Goal: Transaction & Acquisition: Purchase product/service

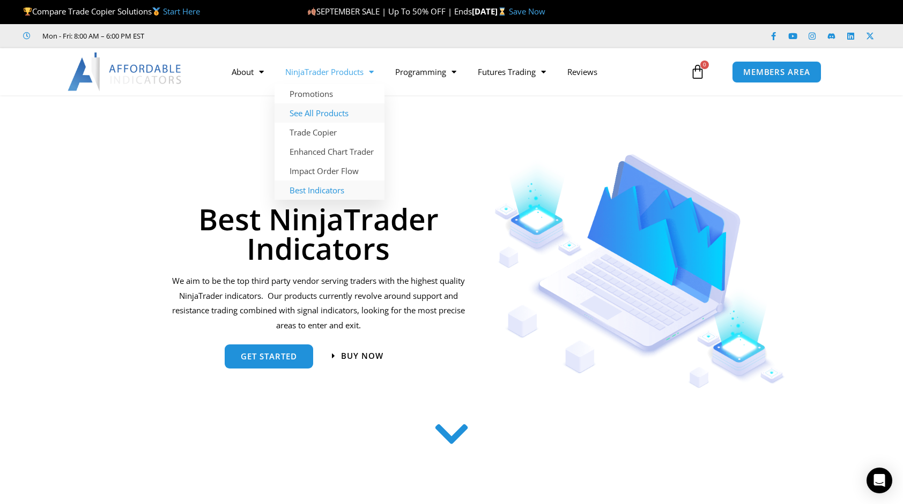
click at [330, 110] on link "See All Products" at bounding box center [329, 112] width 110 height 19
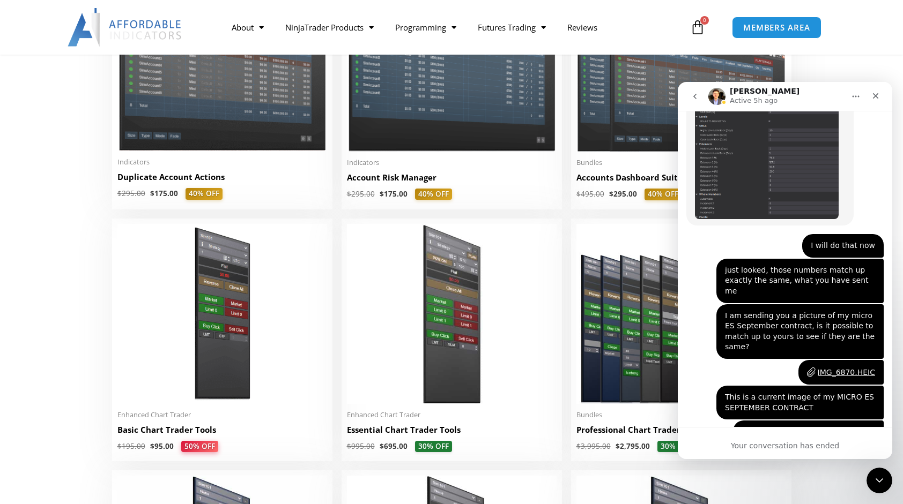
scroll to position [4048, 0]
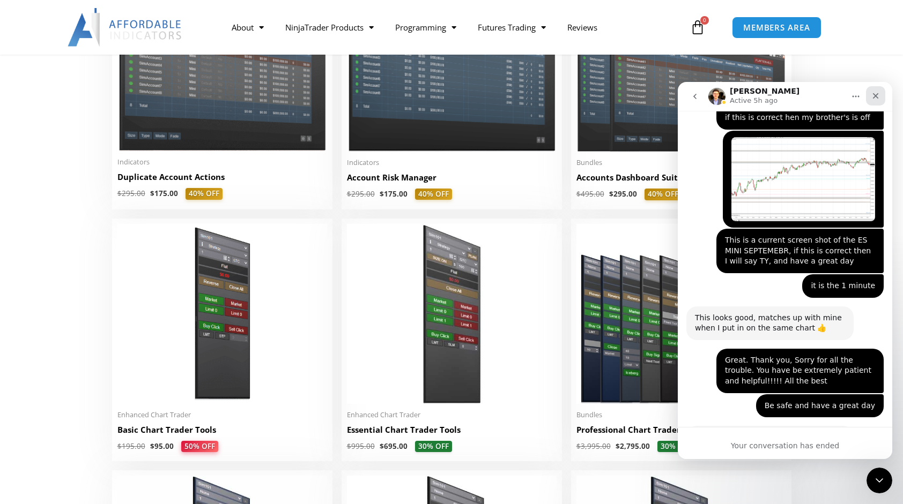
click at [875, 99] on icon "Close" at bounding box center [875, 96] width 9 height 9
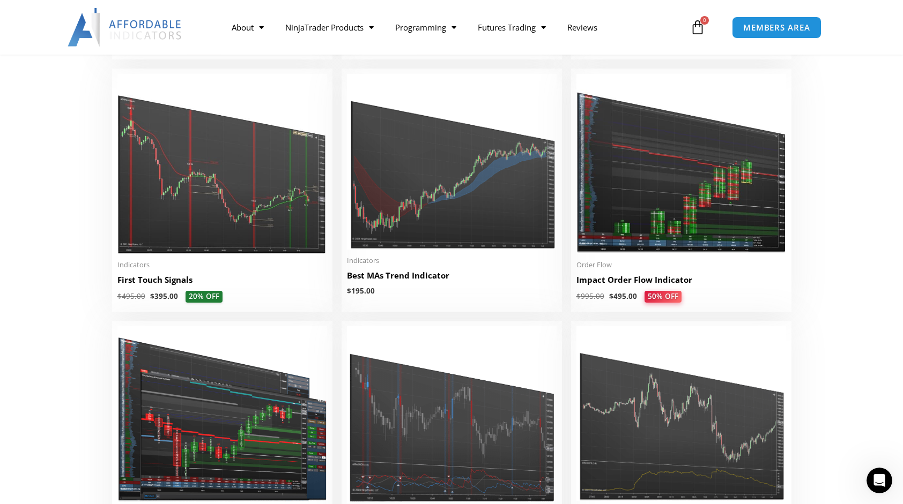
scroll to position [1742, 0]
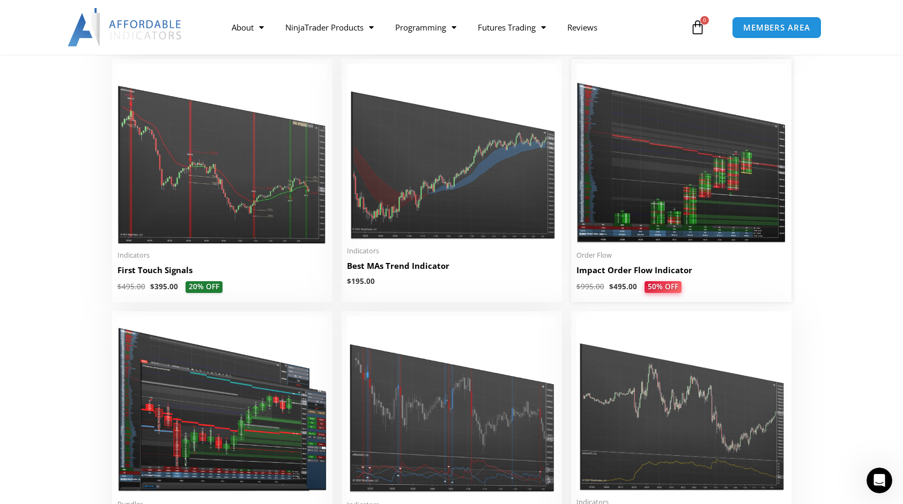
click at [606, 276] on h2 "Impact Order Flow Indicator" at bounding box center [681, 270] width 210 height 11
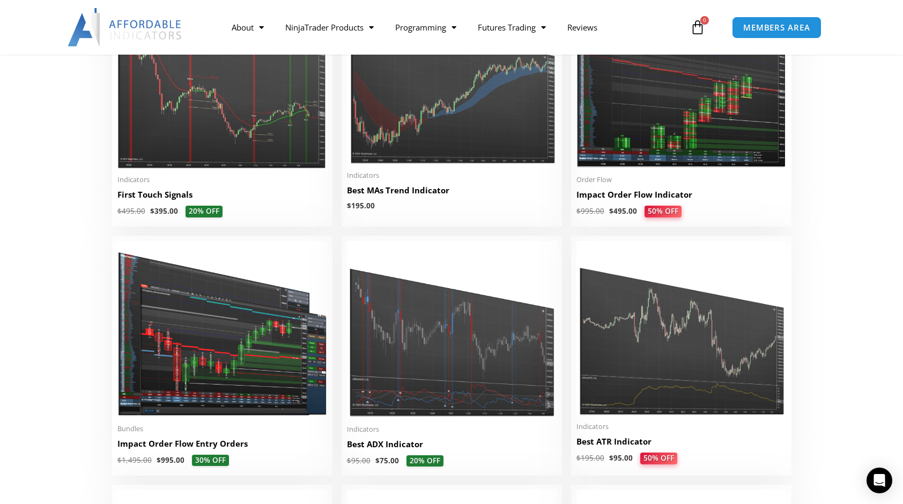
scroll to position [1825, 0]
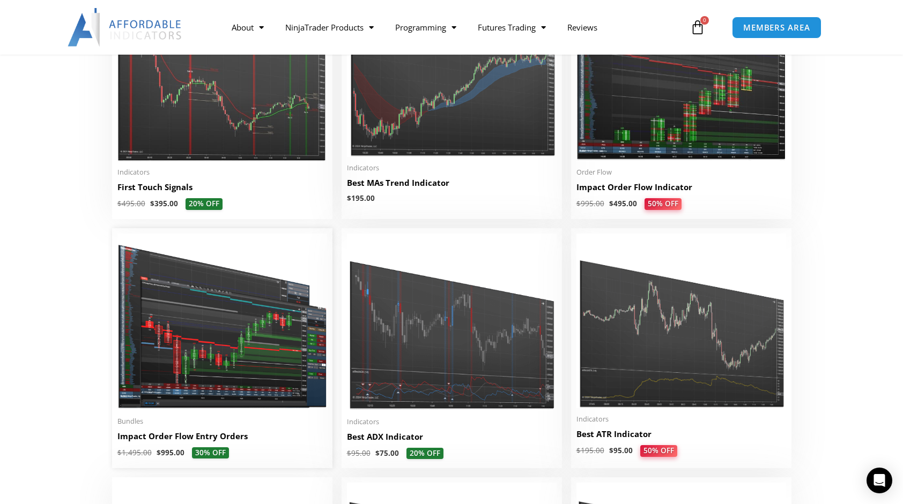
click at [146, 440] on h2 "Impact Order Flow Entry Orders" at bounding box center [222, 436] width 210 height 11
